Goal: Transaction & Acquisition: Purchase product/service

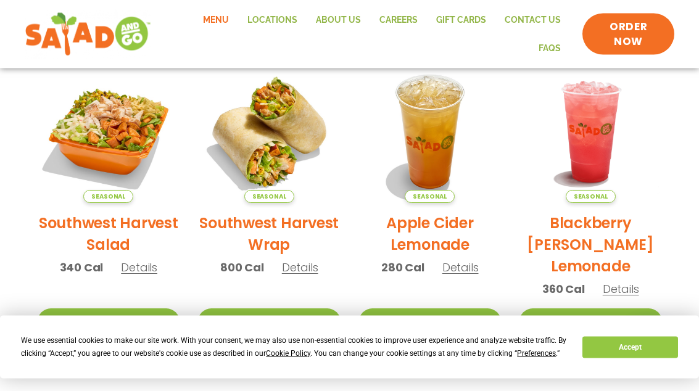
scroll to position [295, 0]
click at [151, 267] on span "Details" at bounding box center [139, 267] width 36 height 15
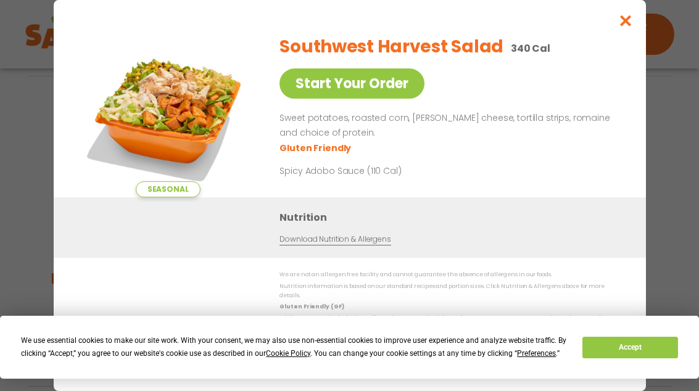
scroll to position [592, 0]
click at [329, 246] on link "Download Nutrition & Allergens" at bounding box center [335, 240] width 111 height 12
click at [352, 89] on link "Start Your Order" at bounding box center [352, 83] width 145 height 30
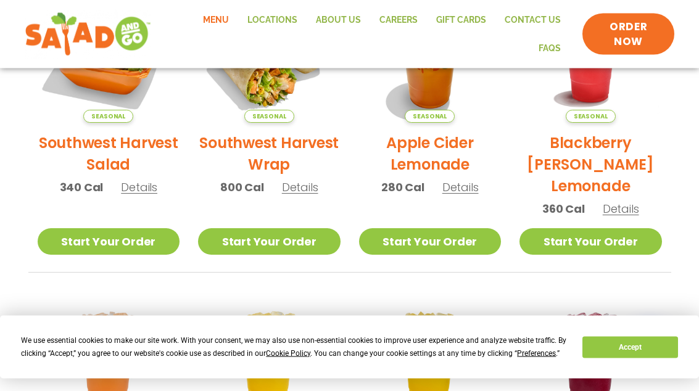
scroll to position [376, 0]
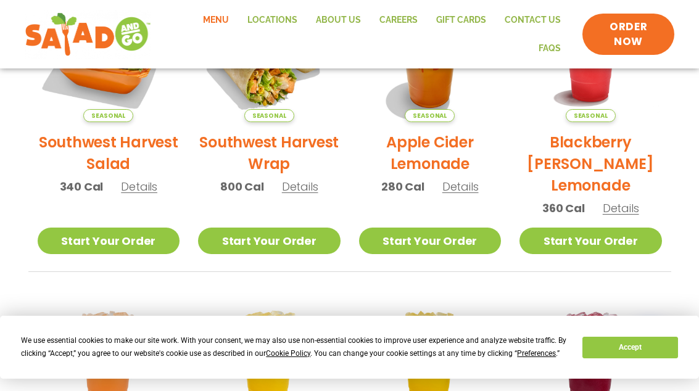
click at [109, 239] on link "Start Your Order" at bounding box center [109, 241] width 143 height 27
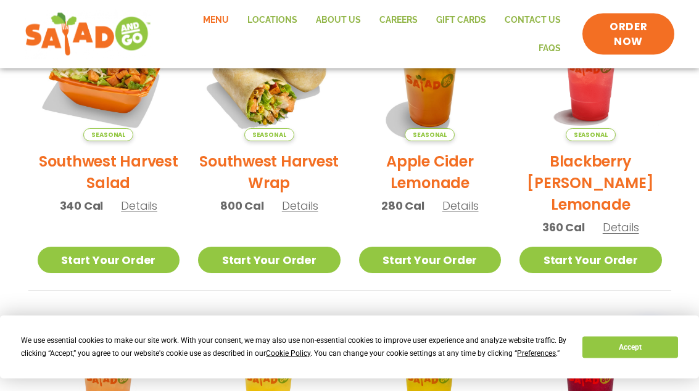
scroll to position [357, 0]
click at [111, 265] on link "Start Your Order" at bounding box center [109, 260] width 143 height 27
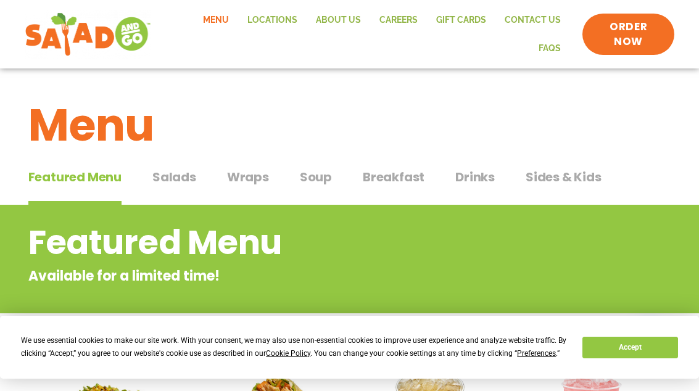
click at [602, 344] on button "Accept" at bounding box center [630, 348] width 95 height 22
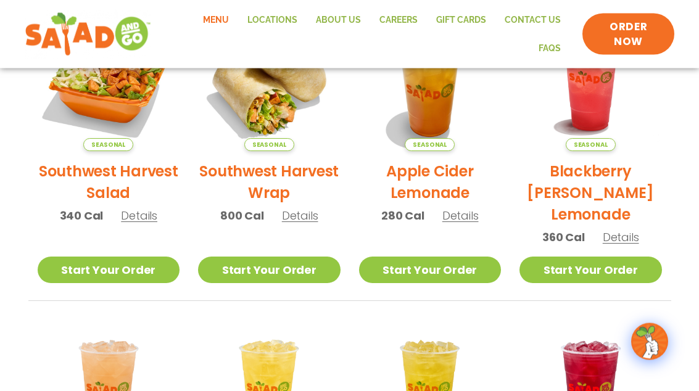
scroll to position [323, 0]
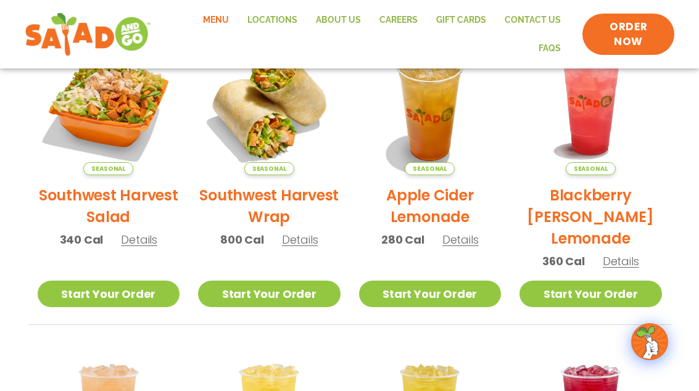
click at [105, 294] on link "Start Your Order" at bounding box center [109, 294] width 143 height 27
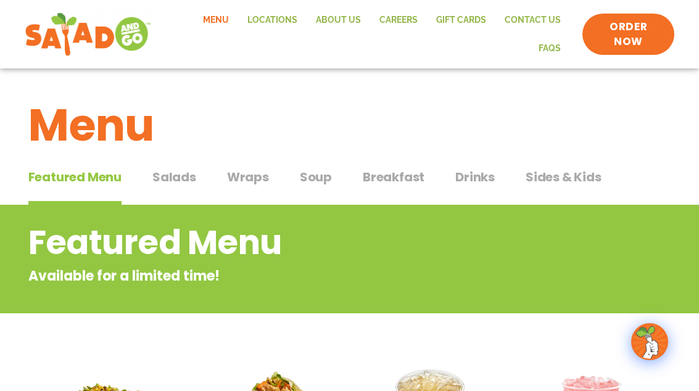
click at [618, 35] on span "ORDER NOW" at bounding box center [628, 35] width 67 height 30
